Goal: Transaction & Acquisition: Download file/media

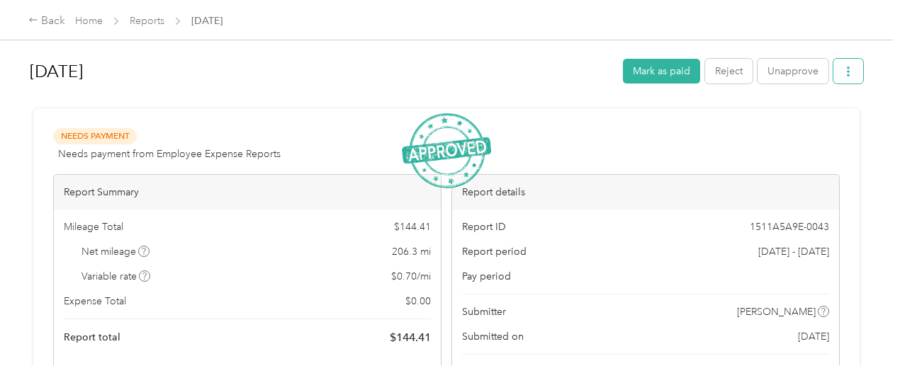
click at [846, 77] on button "button" at bounding box center [848, 71] width 30 height 25
click at [803, 121] on span "Download" at bounding box center [804, 122] width 47 height 15
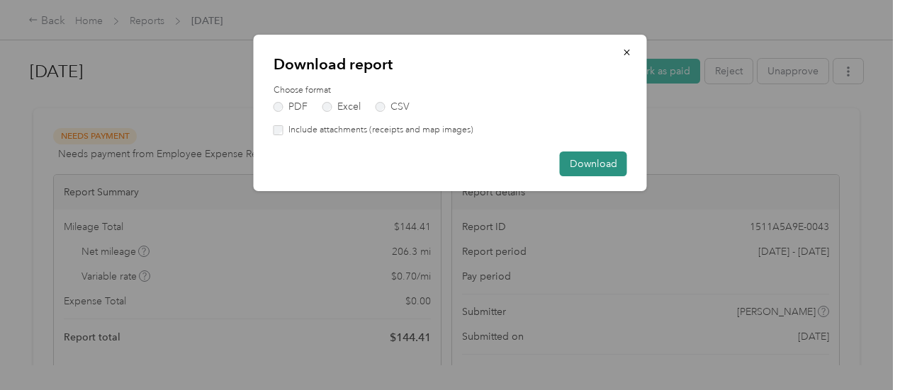
click at [594, 154] on button "Download" at bounding box center [593, 164] width 67 height 25
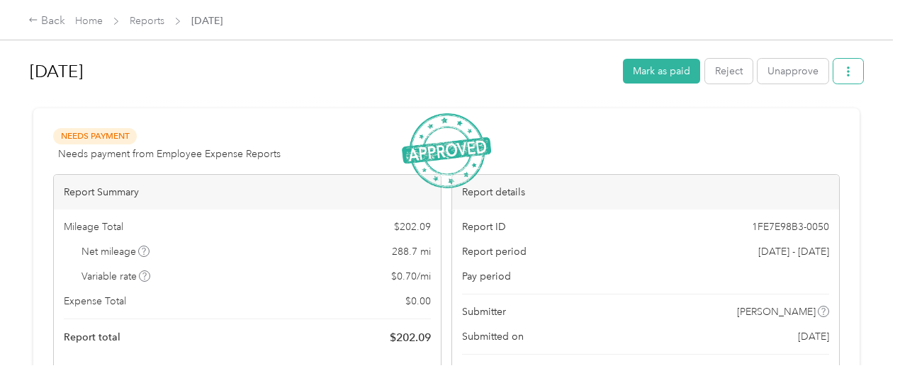
click at [838, 70] on button "button" at bounding box center [848, 71] width 30 height 25
click at [813, 123] on span "Download" at bounding box center [804, 122] width 47 height 15
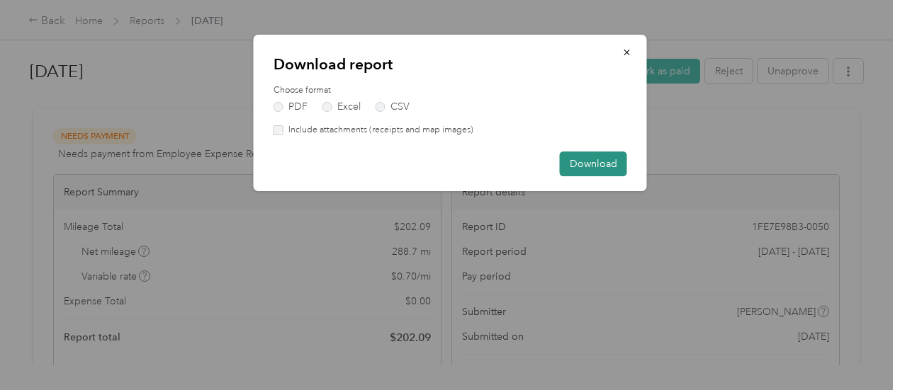
click at [595, 161] on button "Download" at bounding box center [593, 164] width 67 height 25
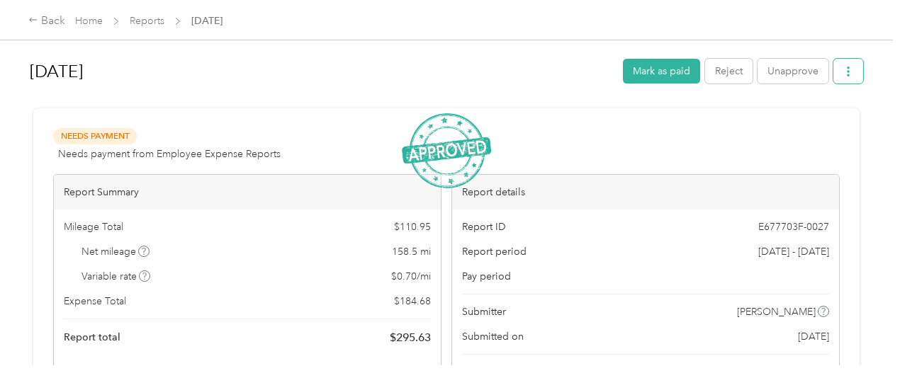
click at [843, 70] on icon "button" at bounding box center [848, 72] width 10 height 10
click at [801, 120] on span "Download" at bounding box center [804, 122] width 47 height 15
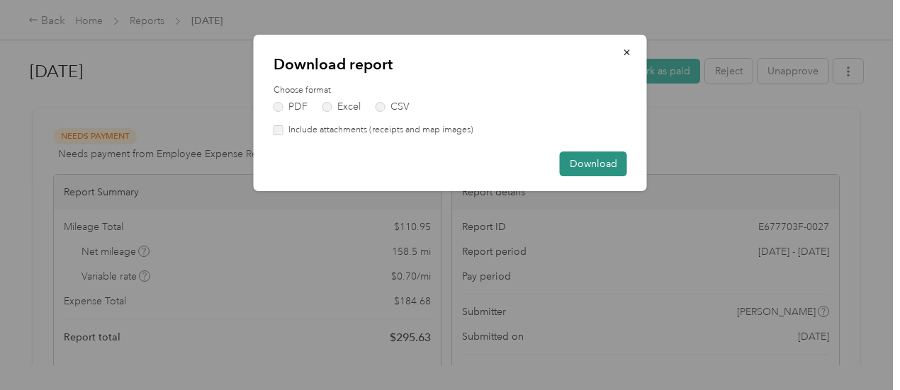
click at [602, 165] on button "Download" at bounding box center [593, 164] width 67 height 25
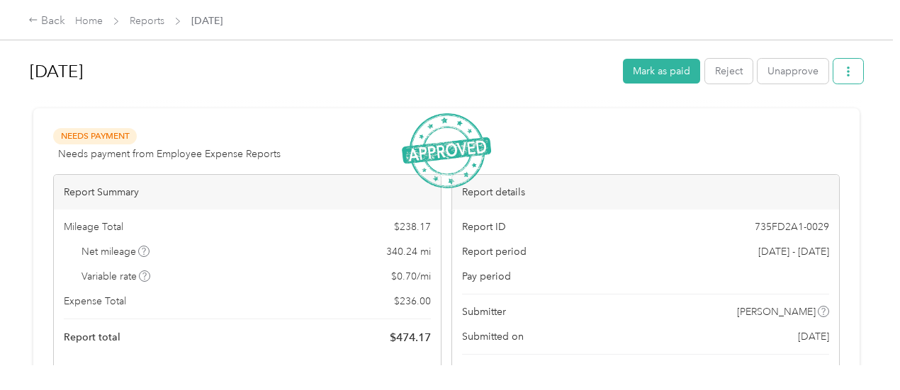
click at [854, 73] on button "button" at bounding box center [848, 71] width 30 height 25
click at [809, 117] on span "Download" at bounding box center [804, 122] width 47 height 15
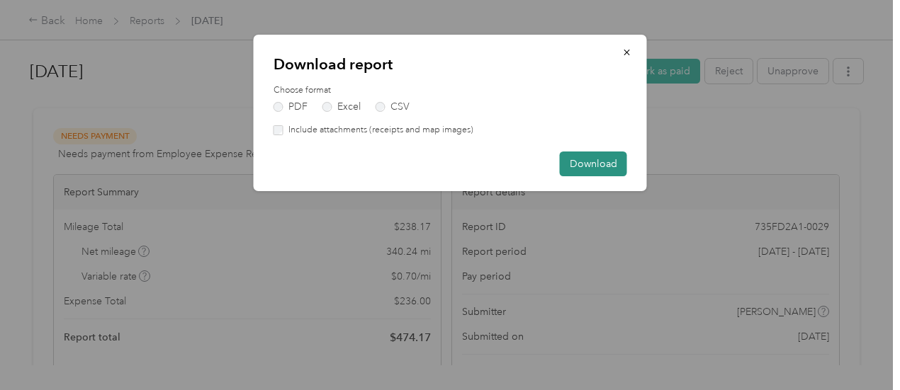
click at [613, 153] on button "Download" at bounding box center [593, 164] width 67 height 25
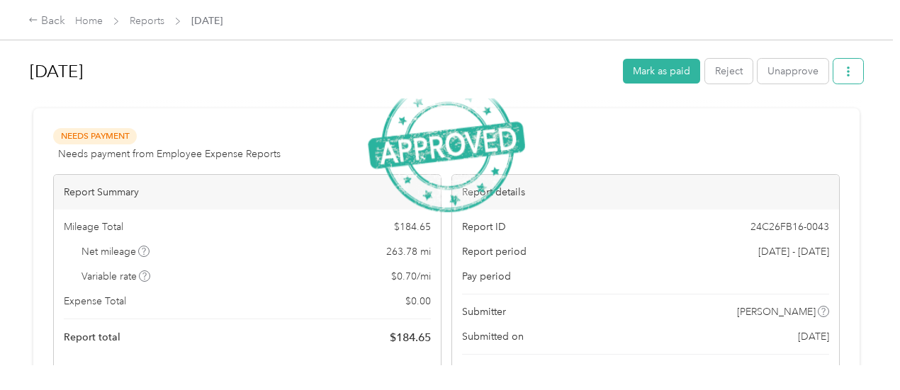
click at [847, 73] on icon "button" at bounding box center [848, 72] width 10 height 10
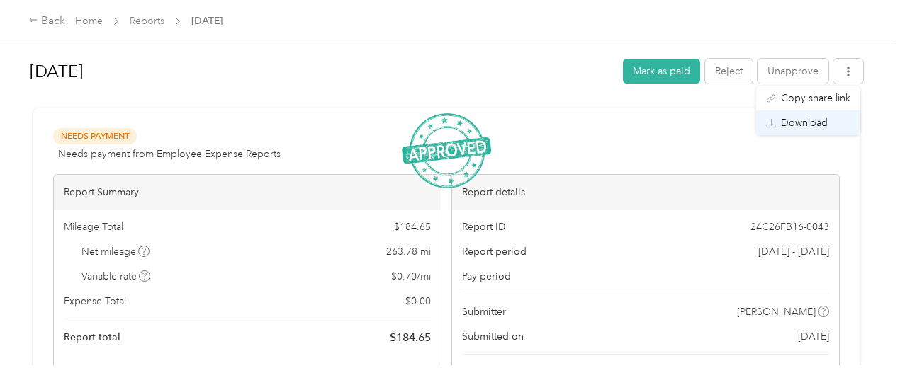
click at [789, 118] on span "Download" at bounding box center [804, 122] width 47 height 15
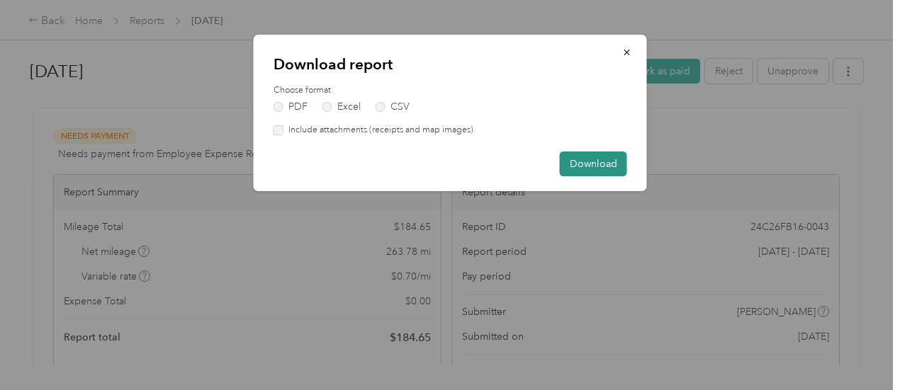
click at [598, 157] on button "Download" at bounding box center [593, 164] width 67 height 25
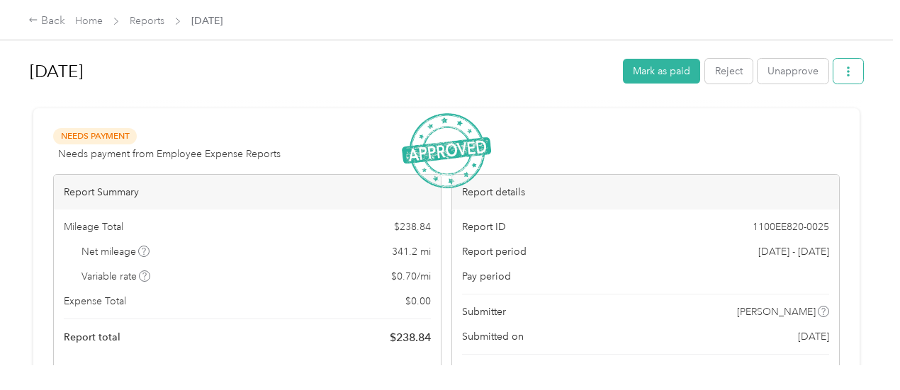
drag, startPoint x: 840, startPoint y: 69, endPoint x: 835, endPoint y: 78, distance: 10.2
click at [843, 70] on icon "button" at bounding box center [848, 72] width 10 height 10
click at [803, 122] on span "Download" at bounding box center [804, 122] width 47 height 15
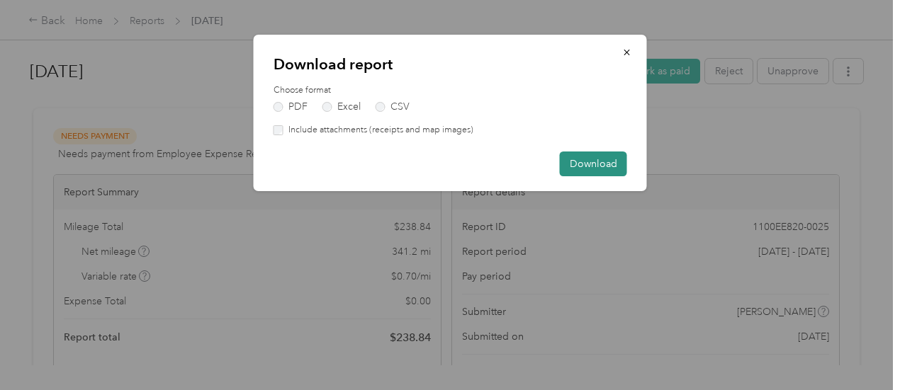
click at [596, 168] on button "Download" at bounding box center [593, 164] width 67 height 25
